Goal: Task Accomplishment & Management: Manage account settings

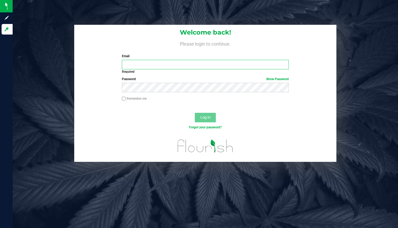
type input "[PERSON_NAME][EMAIL_ADDRESS][DOMAIN_NAME]"
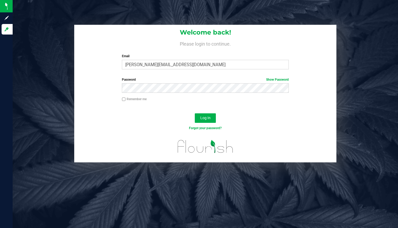
click at [125, 99] on input "Remember me" at bounding box center [124, 99] width 4 height 4
checkbox input "true"
click at [202, 116] on span "Log In" at bounding box center [205, 118] width 10 height 4
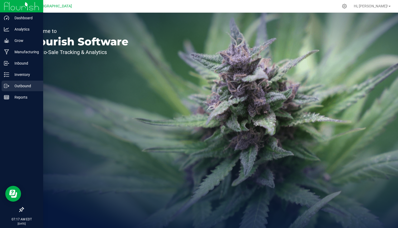
click at [7, 83] on div "Outbound" at bounding box center [23, 86] width 42 height 11
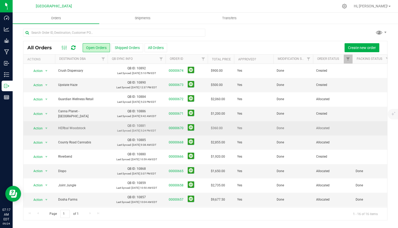
click at [359, 129] on td at bounding box center [373, 128] width 40 height 14
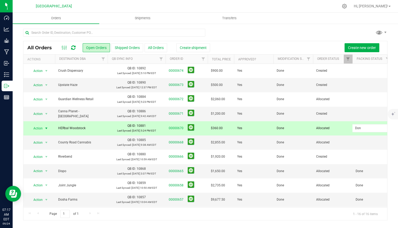
type input "Done"
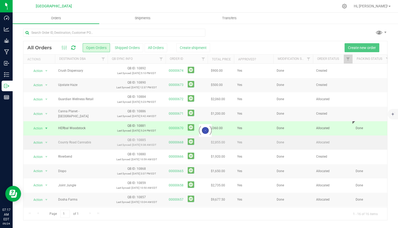
click at [365, 141] on div "Loading... All Orders Open Orders Shipped Orders All Orders Create shipment Cre…" at bounding box center [205, 130] width 365 height 179
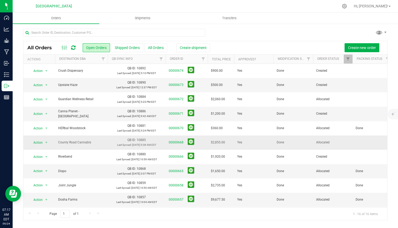
click at [365, 143] on td at bounding box center [373, 142] width 40 height 14
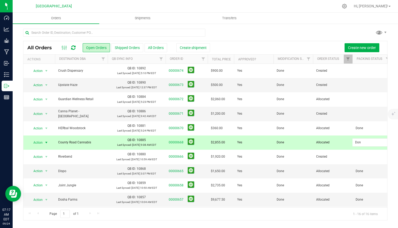
type input "Done"
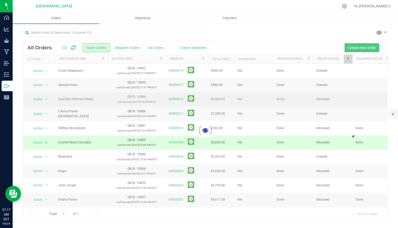
click at [360, 102] on div "Loading... All Orders Open Orders Shipped Orders All Orders Create shipment Cre…" at bounding box center [205, 130] width 365 height 179
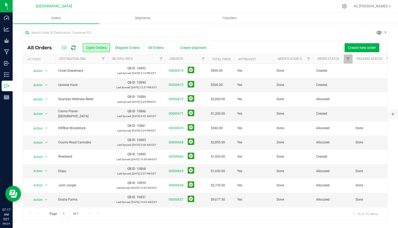
click at [360, 102] on td at bounding box center [373, 99] width 40 height 14
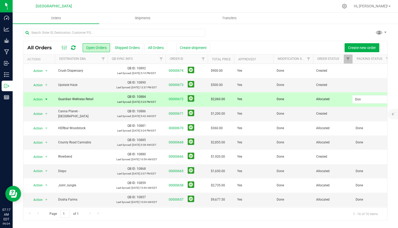
type input "Done"
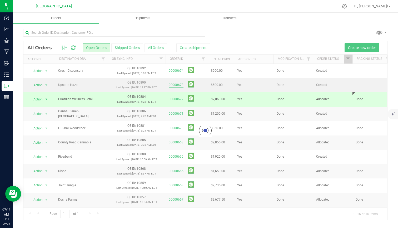
click at [178, 85] on div "Loading... All Orders Open Orders Shipped Orders All Orders Create shipment Cre…" at bounding box center [205, 130] width 365 height 179
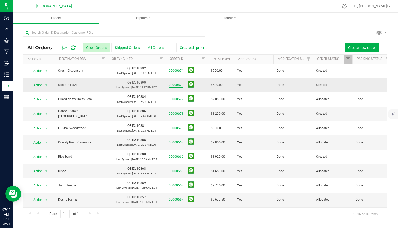
click at [174, 86] on link "00000673" at bounding box center [176, 84] width 15 height 5
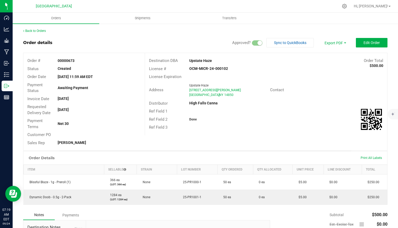
click at [44, 33] on div "Back to Orders Order details Approved? Sync to QuickBooks Export PDF Edit Order…" at bounding box center [205, 159] width 365 height 263
click at [41, 31] on link "Back to Orders" at bounding box center [34, 31] width 23 height 4
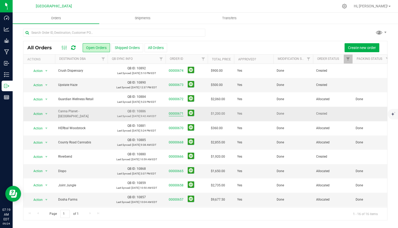
click at [178, 114] on link "00000671" at bounding box center [176, 113] width 15 height 5
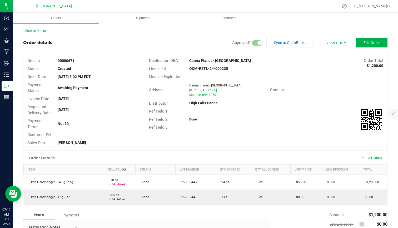
click at [35, 33] on div "Back to Orders" at bounding box center [205, 30] width 365 height 5
click at [37, 32] on link "Back to Orders" at bounding box center [34, 31] width 23 height 4
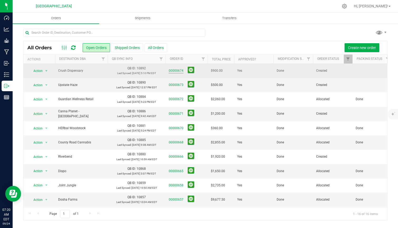
click at [178, 70] on link "00000674" at bounding box center [176, 70] width 15 height 5
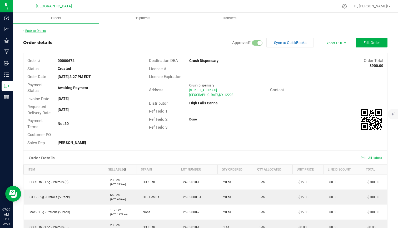
click at [35, 30] on link "Back to Orders" at bounding box center [34, 31] width 23 height 4
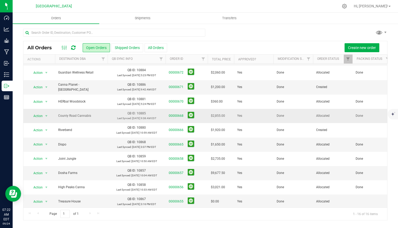
scroll to position [45, 0]
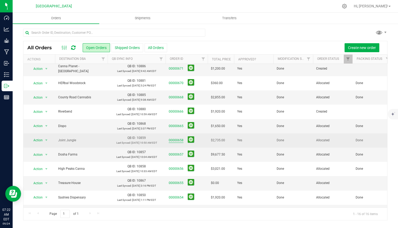
click at [177, 140] on link "00000658" at bounding box center [176, 140] width 15 height 5
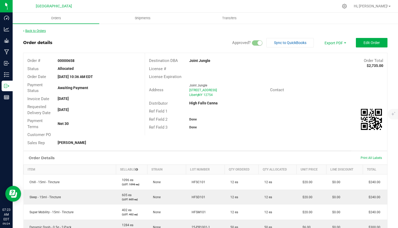
click at [39, 30] on link "Back to Orders" at bounding box center [34, 31] width 23 height 4
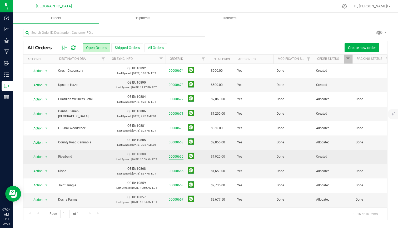
click at [180, 155] on link "00000666" at bounding box center [176, 156] width 15 height 5
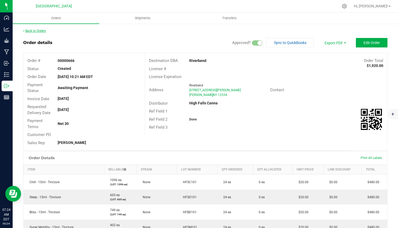
click at [39, 31] on link "Back to Orders" at bounding box center [34, 31] width 23 height 4
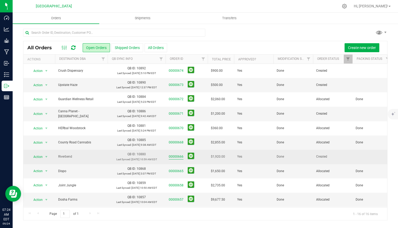
click at [172, 155] on link "00000666" at bounding box center [176, 156] width 15 height 5
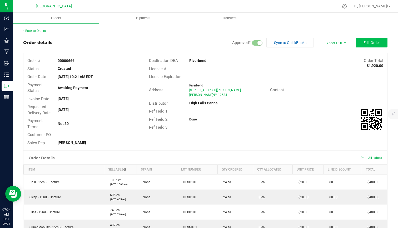
click at [381, 44] on button "Edit Order" at bounding box center [372, 42] width 32 height 9
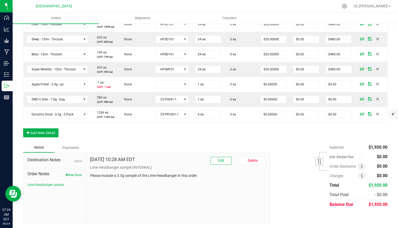
scroll to position [168, 0]
click at [45, 129] on button "Add New Detail" at bounding box center [40, 133] width 35 height 9
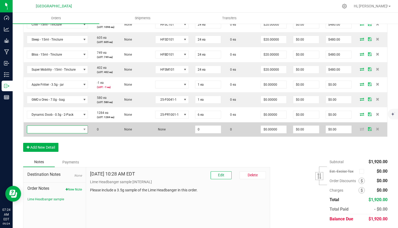
click at [71, 129] on span "NO DATA FOUND" at bounding box center [54, 129] width 54 height 7
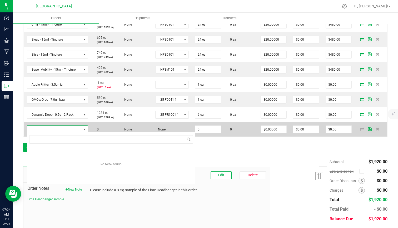
scroll to position [8, 62]
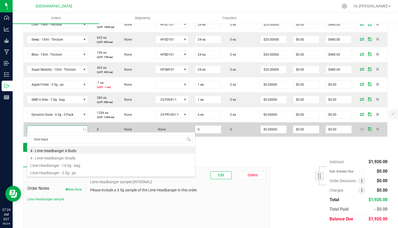
type input "lime headb"
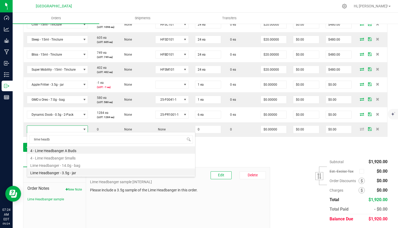
drag, startPoint x: 71, startPoint y: 129, endPoint x: 71, endPoint y: 173, distance: 44.3
click at [71, 173] on li "Lime Headbanger - 3.5g - jar" at bounding box center [111, 171] width 168 height 7
type input "0 ea"
type input "$15.00000"
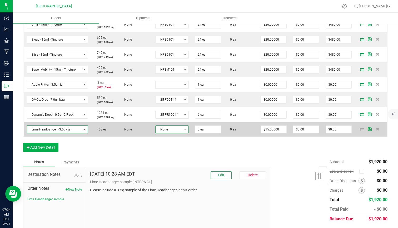
click at [170, 130] on span "None" at bounding box center [169, 129] width 26 height 7
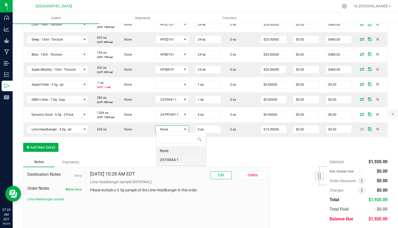
click at [173, 160] on li "25-F0044-1" at bounding box center [181, 159] width 49 height 9
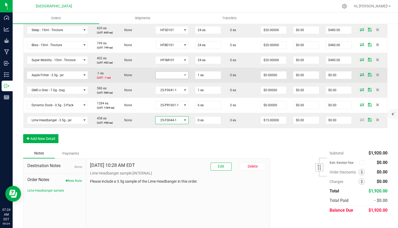
scroll to position [177, 0]
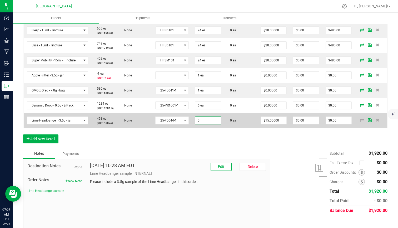
click at [207, 119] on input "0" at bounding box center [208, 120] width 26 height 7
type input "1 ea"
type input "15"
type input "$15.00"
click at [279, 117] on input "15" at bounding box center [274, 120] width 26 height 7
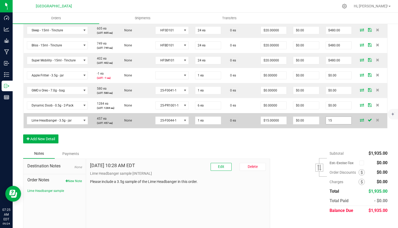
click at [337, 119] on input "15" at bounding box center [339, 120] width 26 height 7
type input "1"
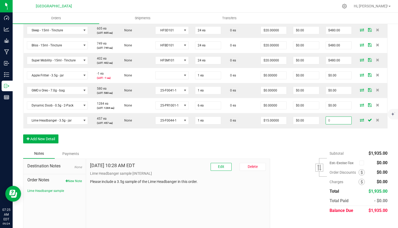
type input "$0.00000"
click at [305, 135] on div "Order Details Print All Labels Item Sellable Strain Lot Number Qty Ordered Qty …" at bounding box center [205, 66] width 365 height 164
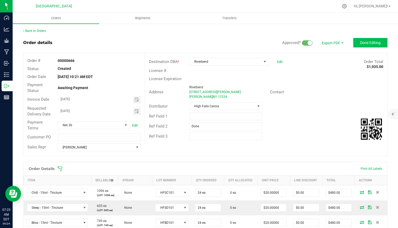
scroll to position [0, 0]
click at [363, 41] on span "Done Editing" at bounding box center [370, 43] width 21 height 4
